Goal: Register for event/course

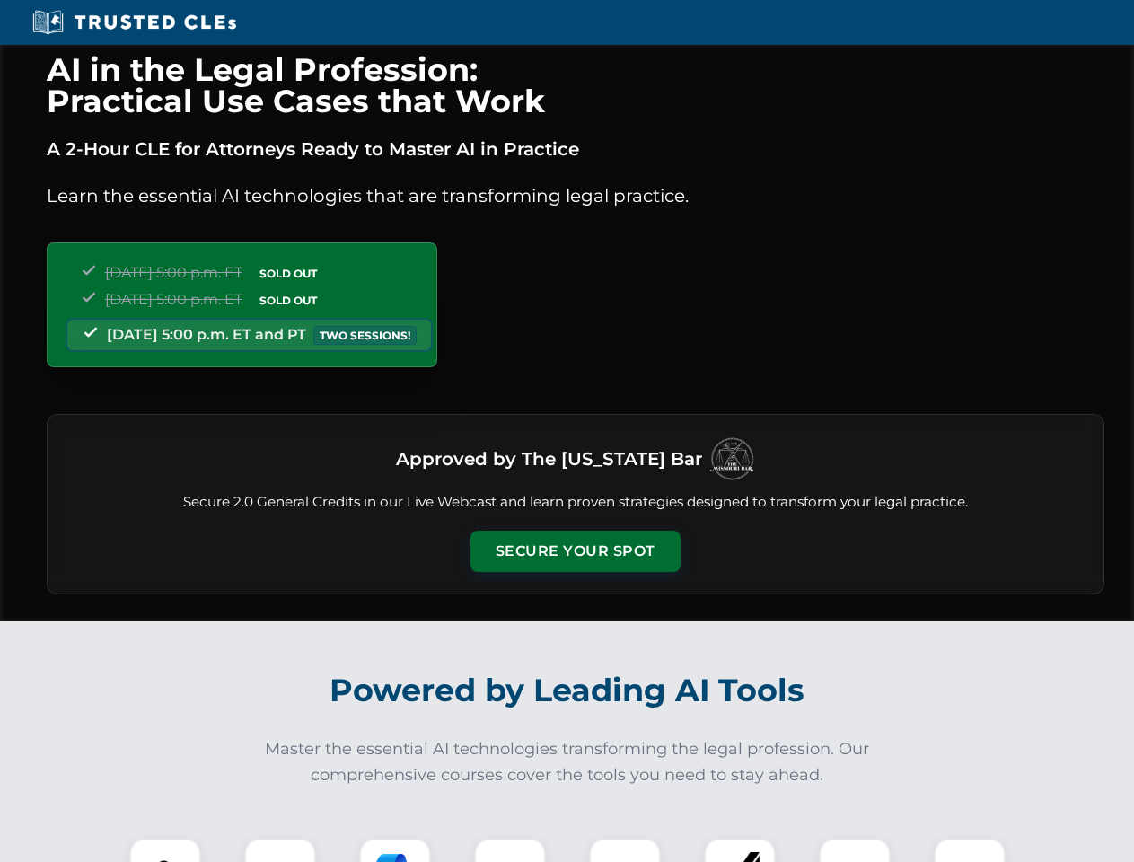
click at [574, 551] on button "Secure Your Spot" at bounding box center [575, 550] width 210 height 41
click at [165, 850] on img at bounding box center [165, 874] width 52 height 52
